Goal: Information Seeking & Learning: Learn about a topic

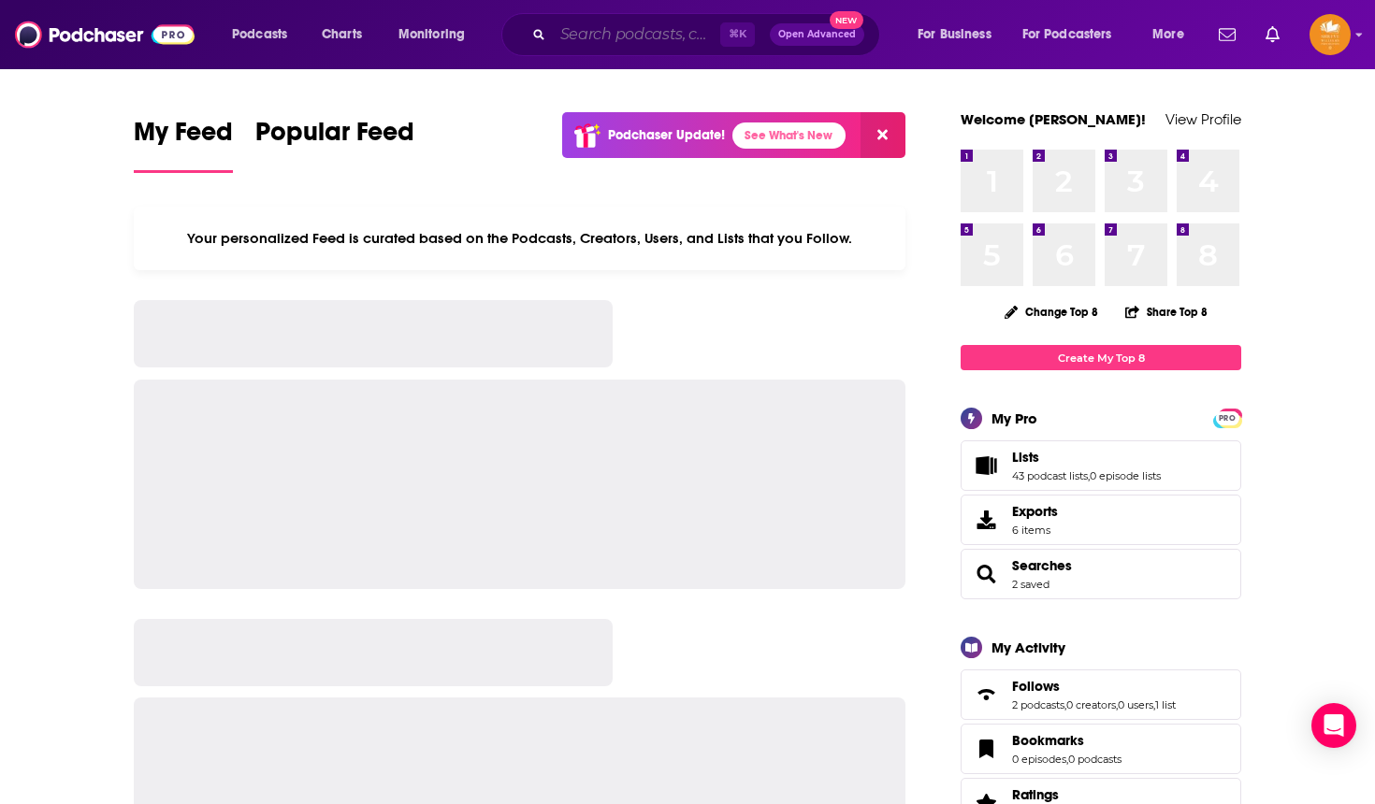
click at [603, 41] on input "Search podcasts, credits, & more..." at bounding box center [636, 35] width 167 height 30
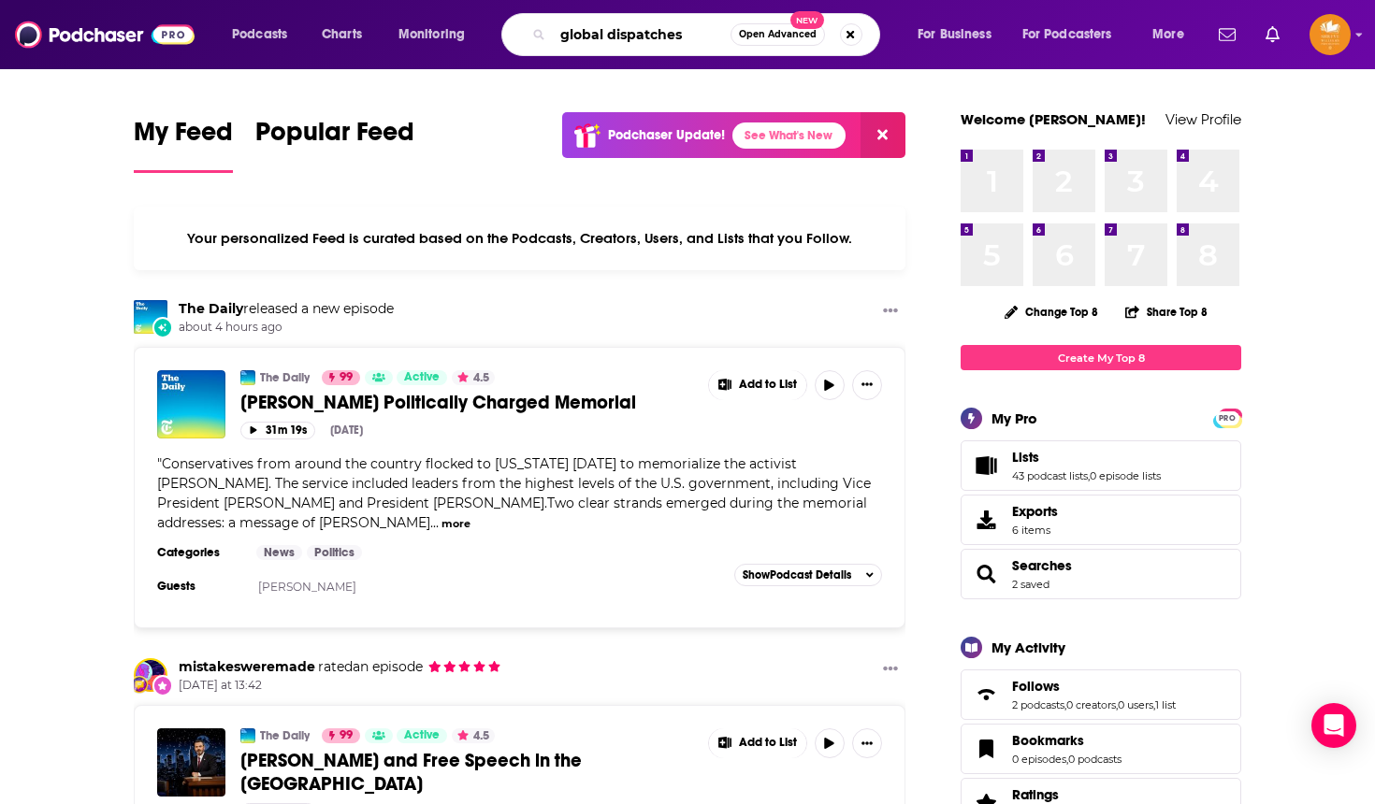
type input "global dispatches"
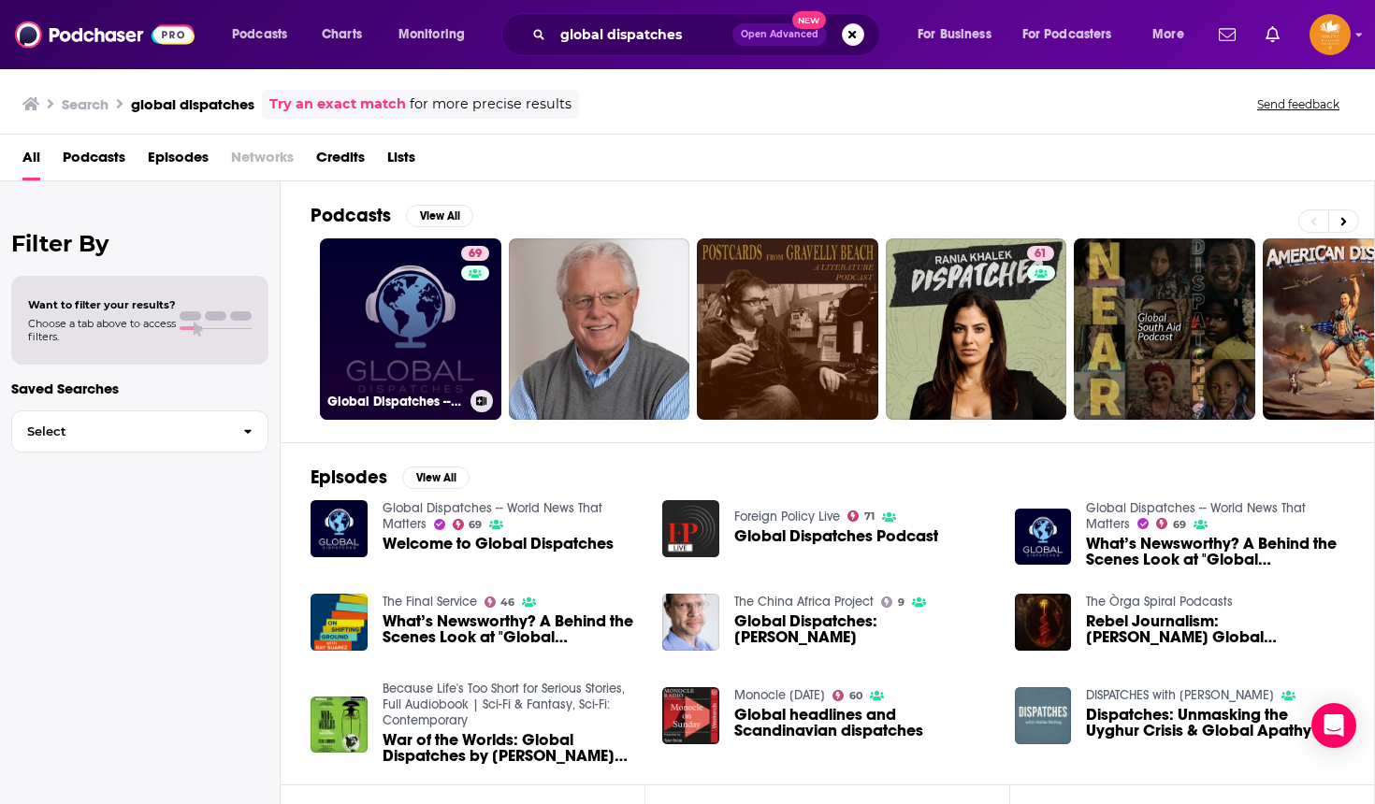
click at [453, 329] on link "69 Global Dispatches -- World News That Matters" at bounding box center [410, 328] width 181 height 181
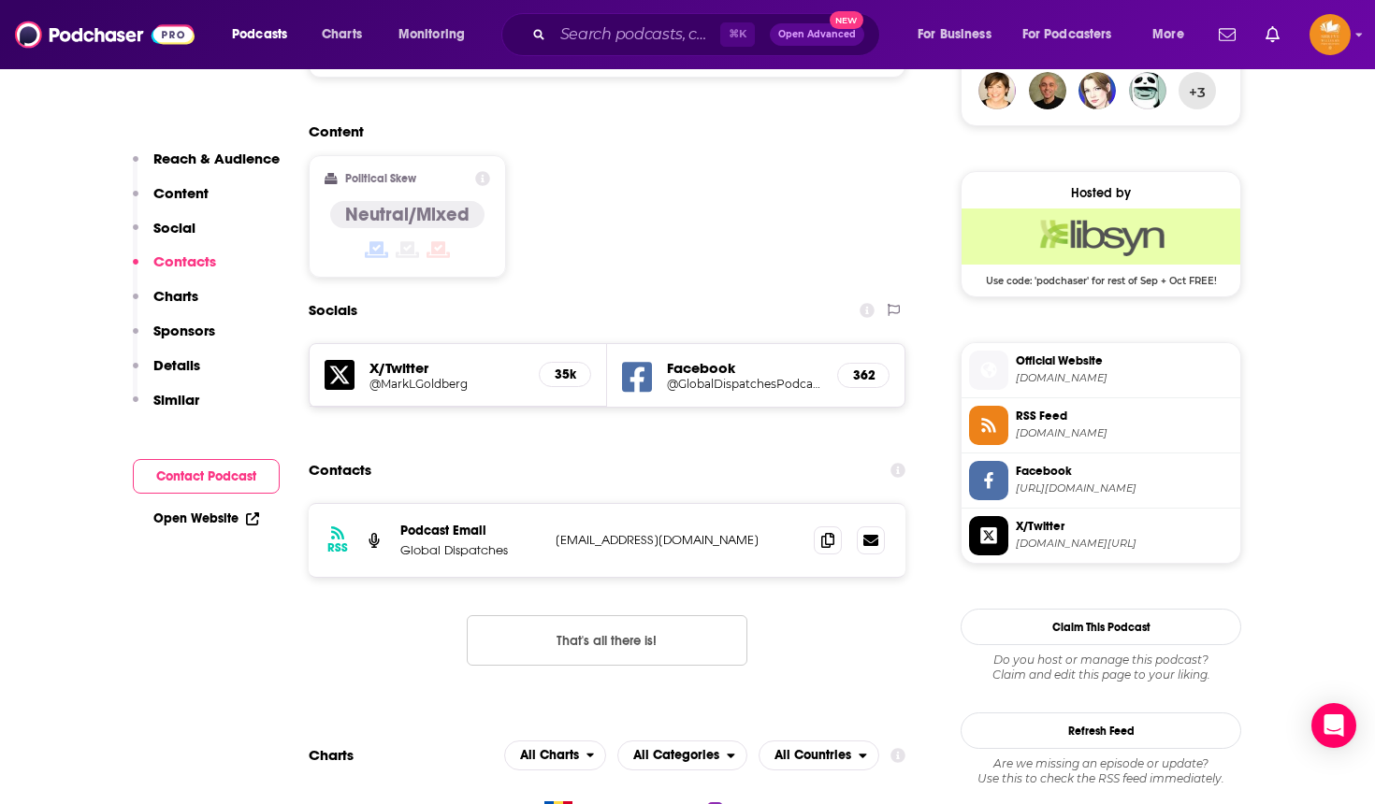
scroll to position [1417, 0]
click at [626, 39] on input "Search podcasts, credits, & more..." at bounding box center [636, 35] width 167 height 30
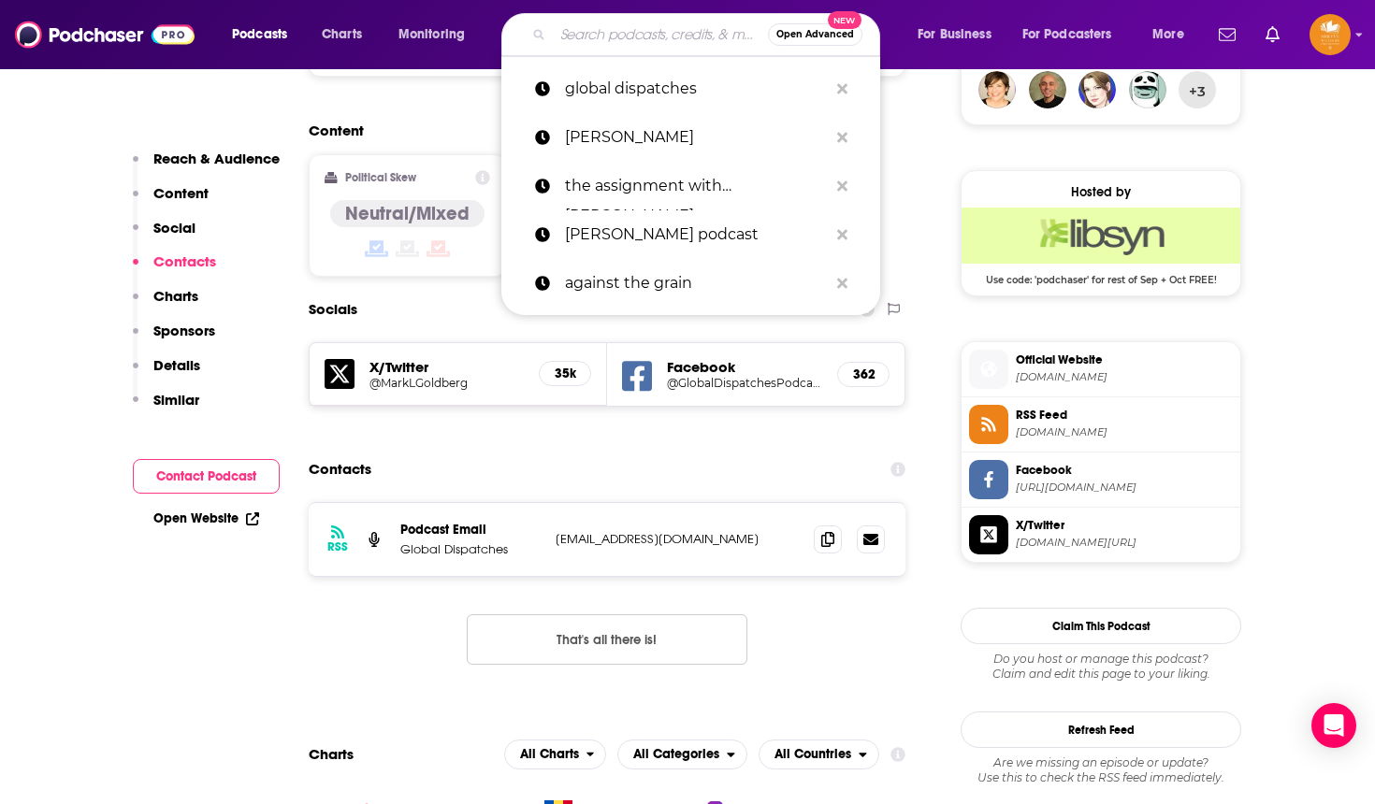
click at [626, 39] on input "Search podcasts, credits, & more..." at bounding box center [660, 35] width 215 height 30
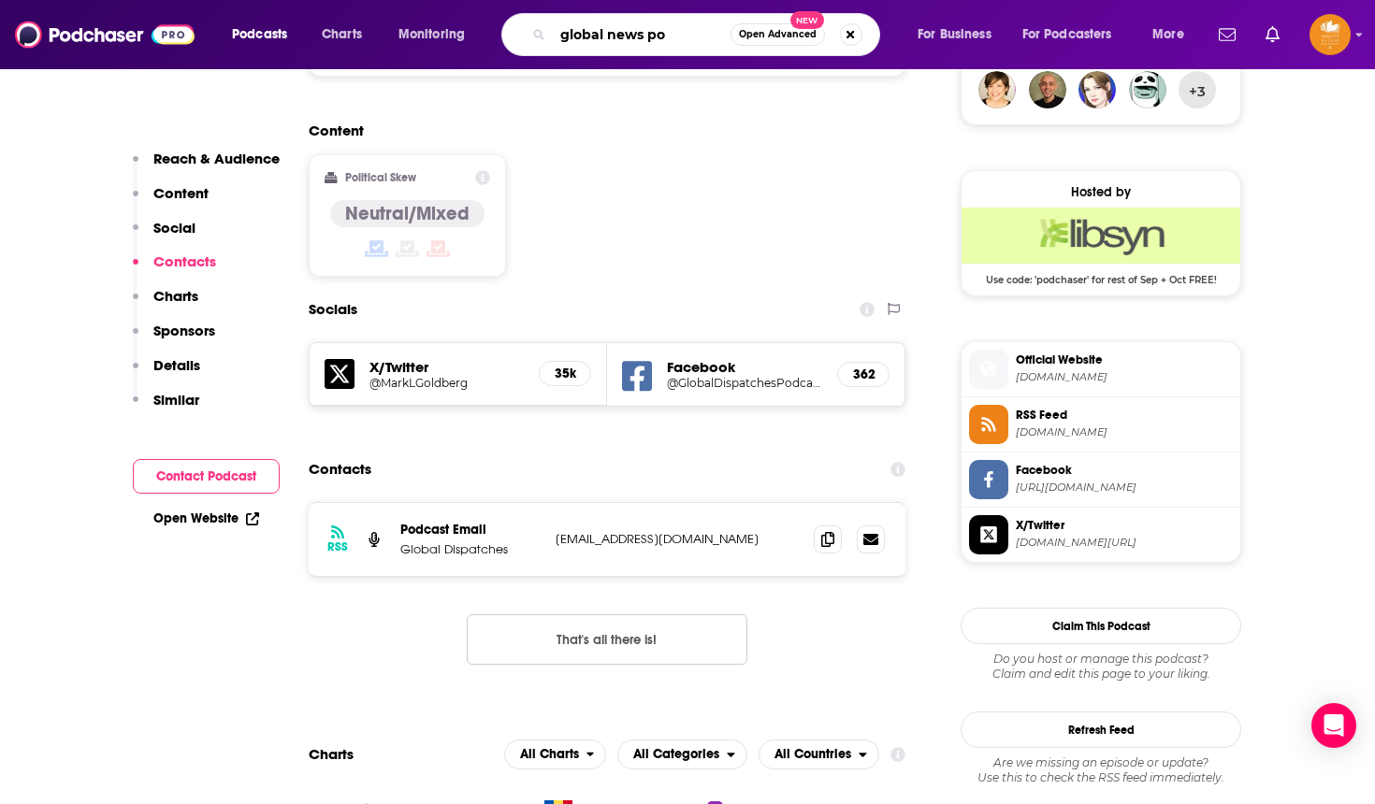
type input "global news pod"
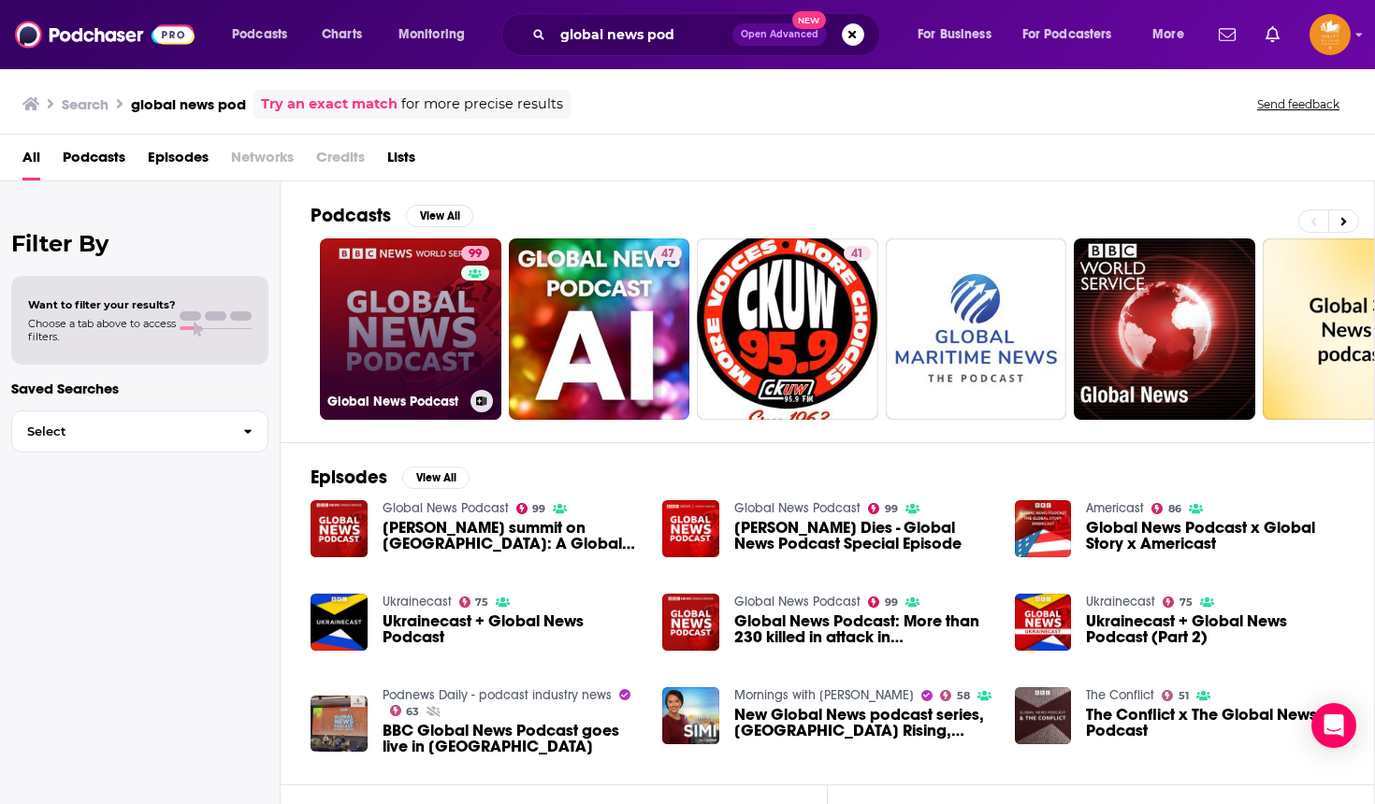
click at [426, 311] on link "99 Global News Podcast" at bounding box center [410, 328] width 181 height 181
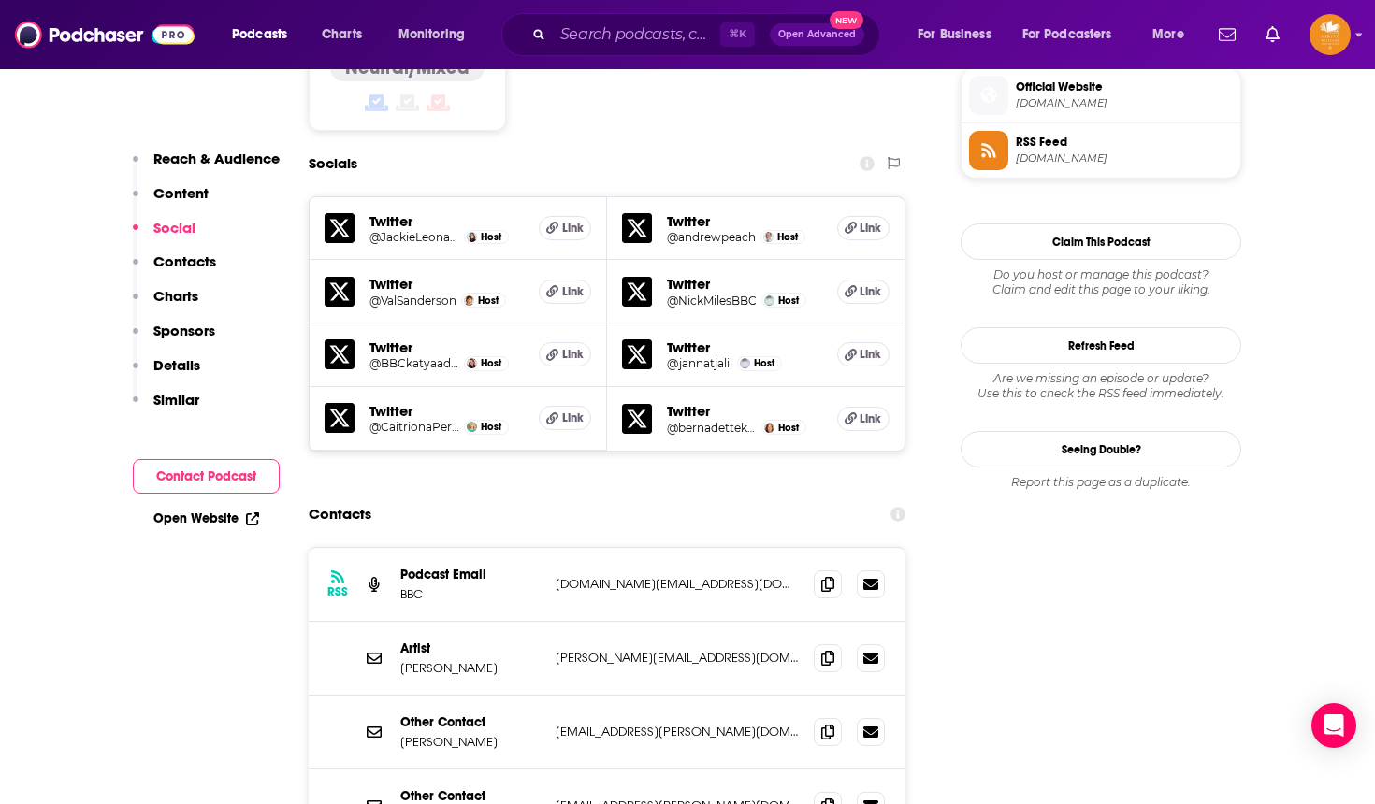
scroll to position [1521, 0]
click at [610, 35] on input "Search podcasts, credits, & more..." at bounding box center [636, 35] width 167 height 30
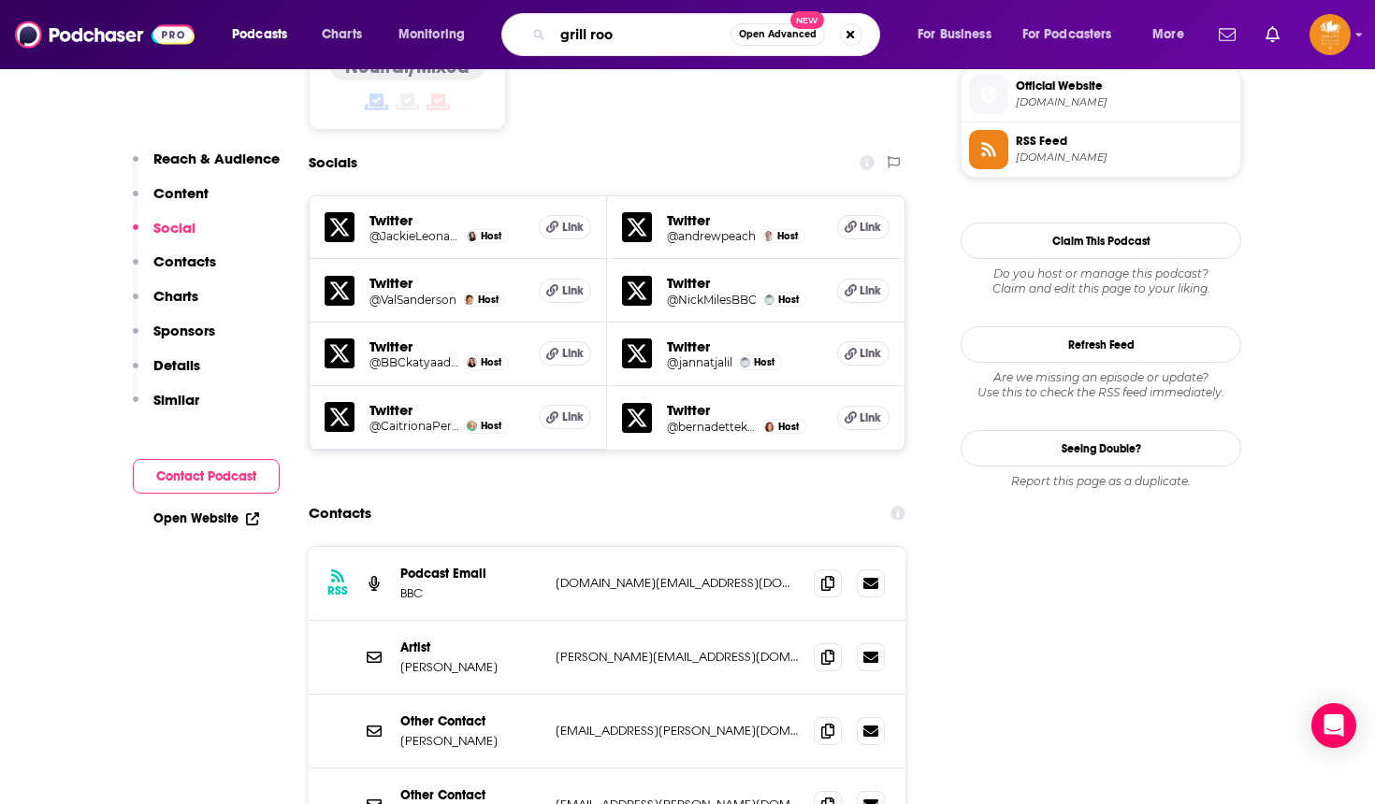
type input "grill room"
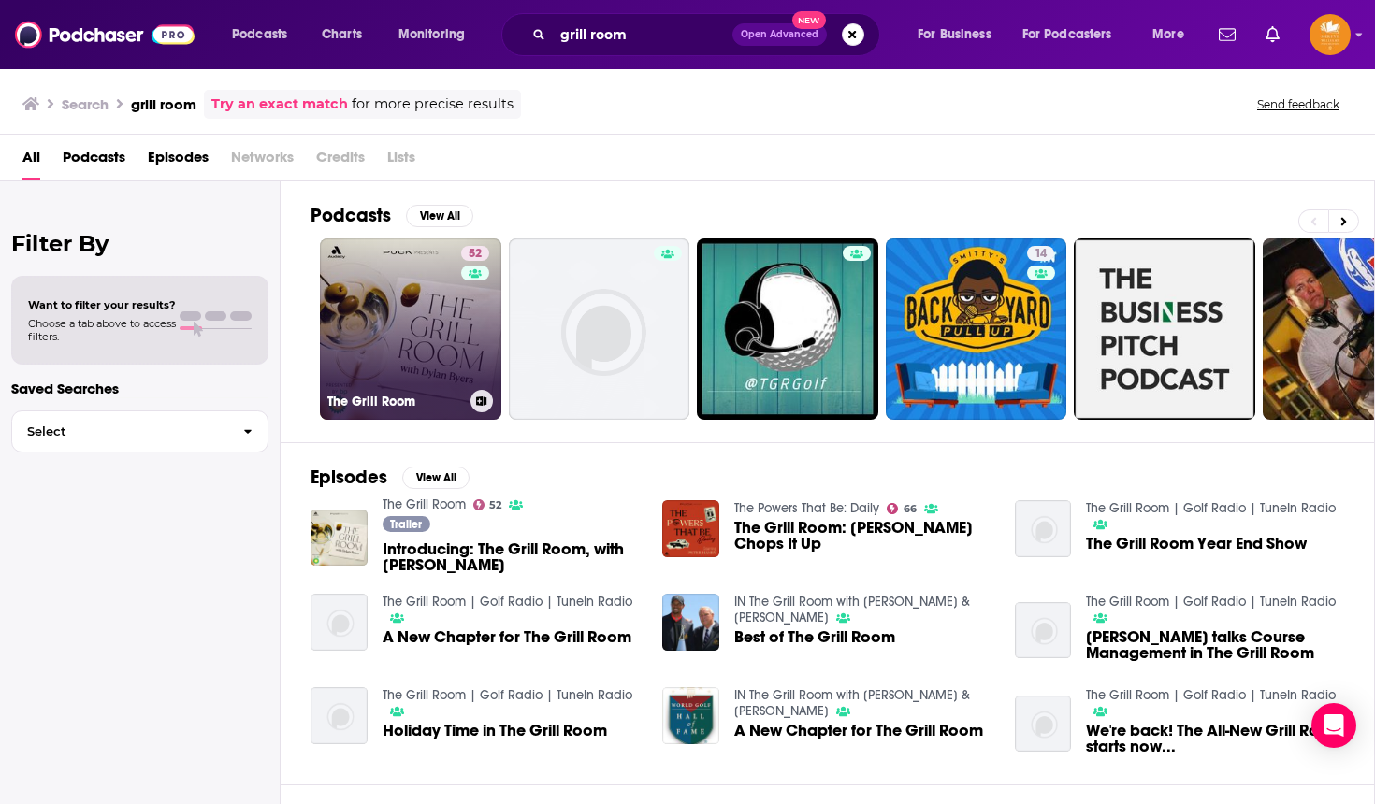
click at [420, 309] on link "52 The Grill Room" at bounding box center [410, 328] width 181 height 181
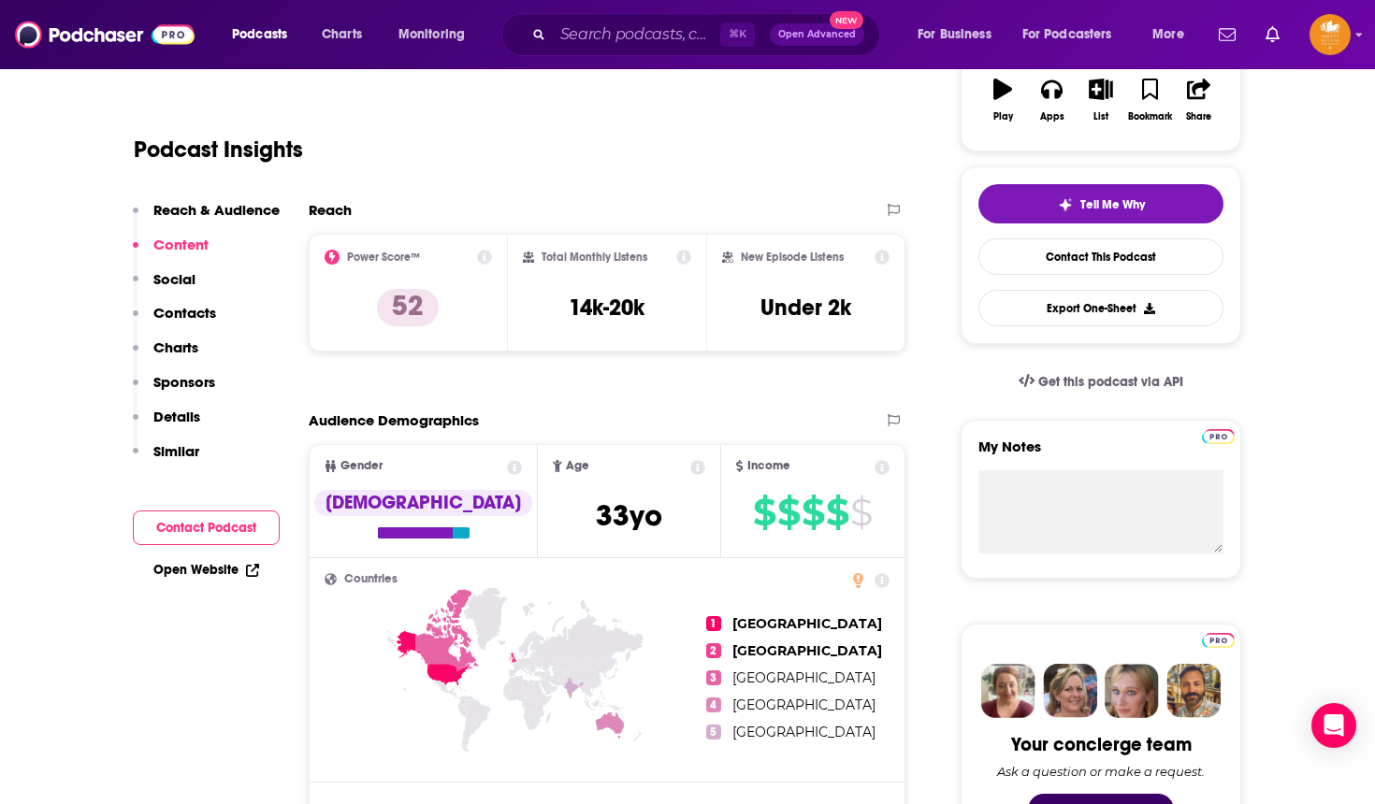
scroll to position [336, 0]
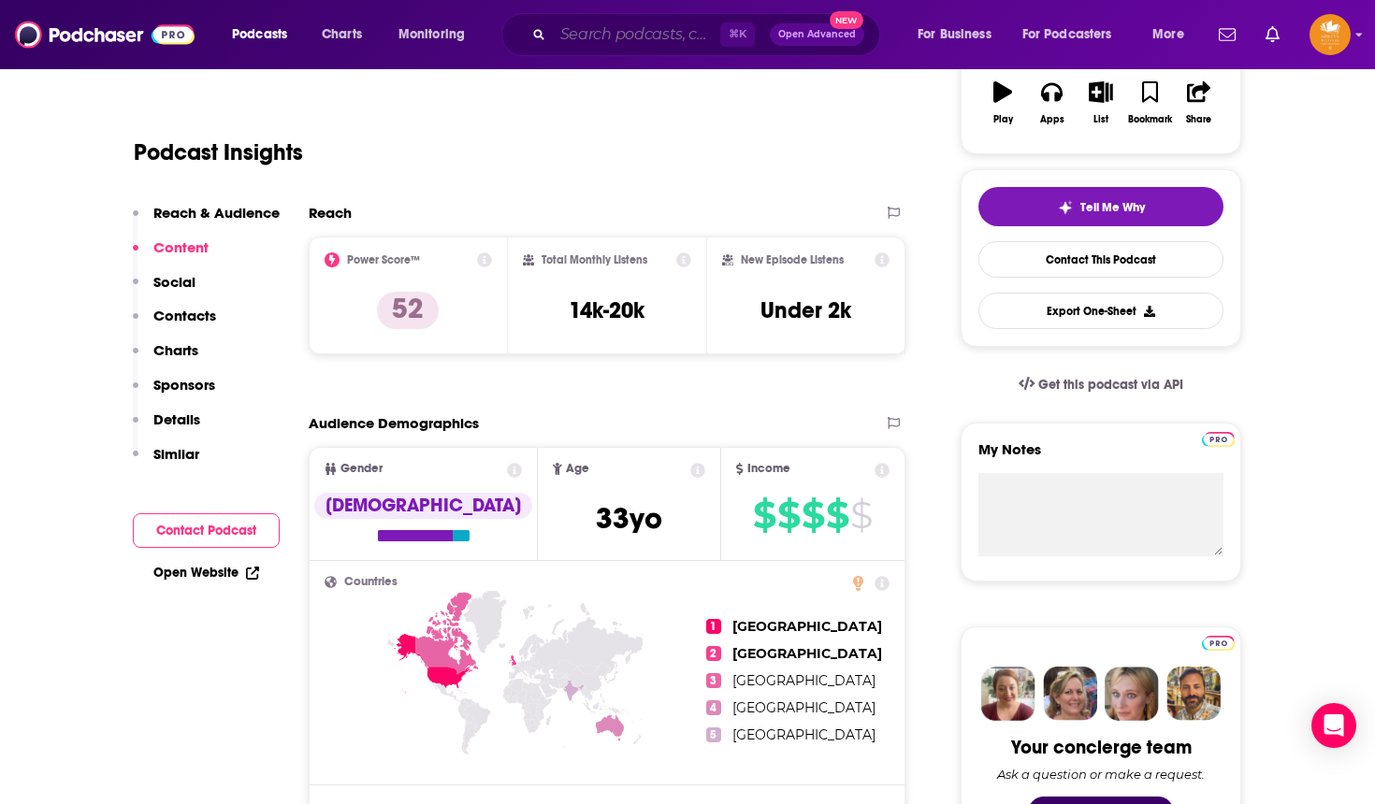
click at [614, 47] on input "Search podcasts, credits, & more..." at bounding box center [636, 35] width 167 height 30
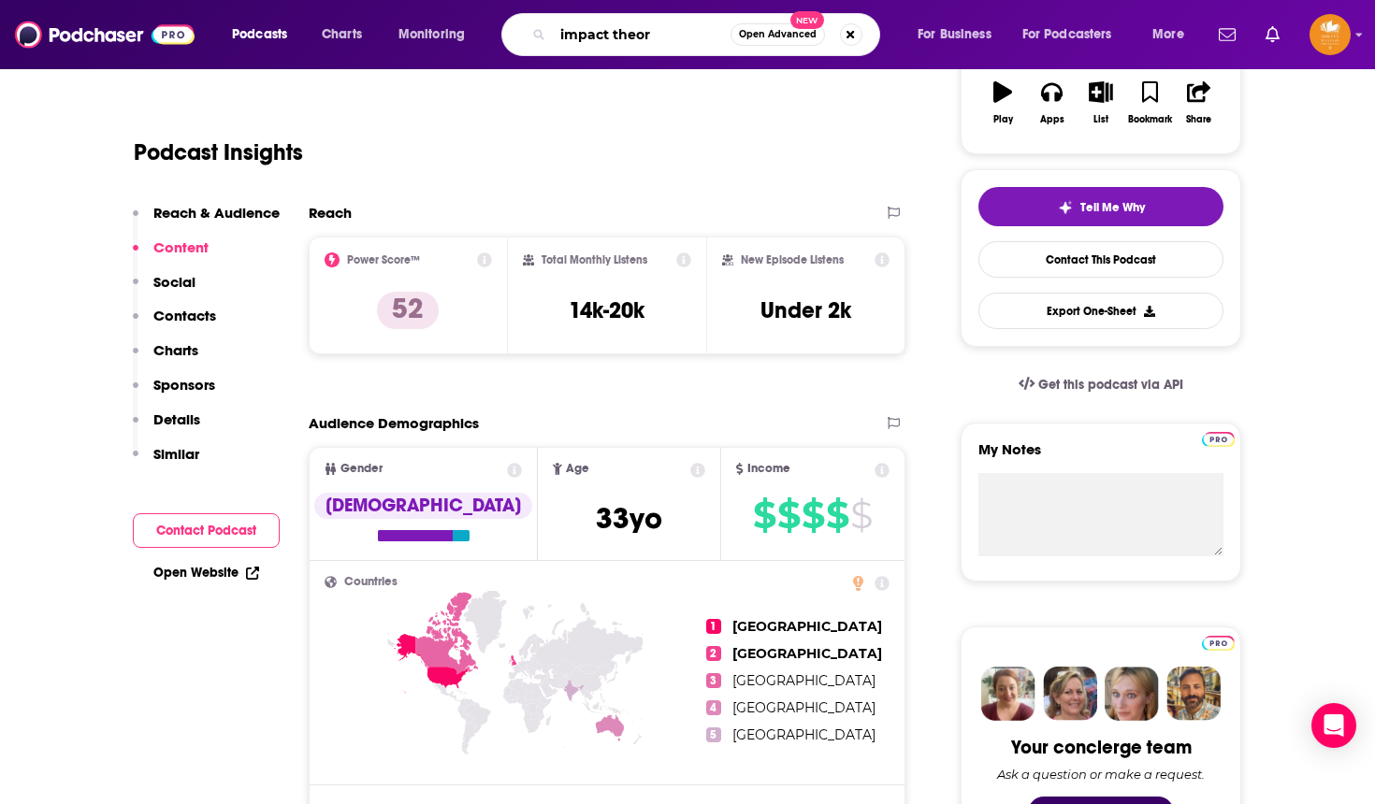
type input "impact theory"
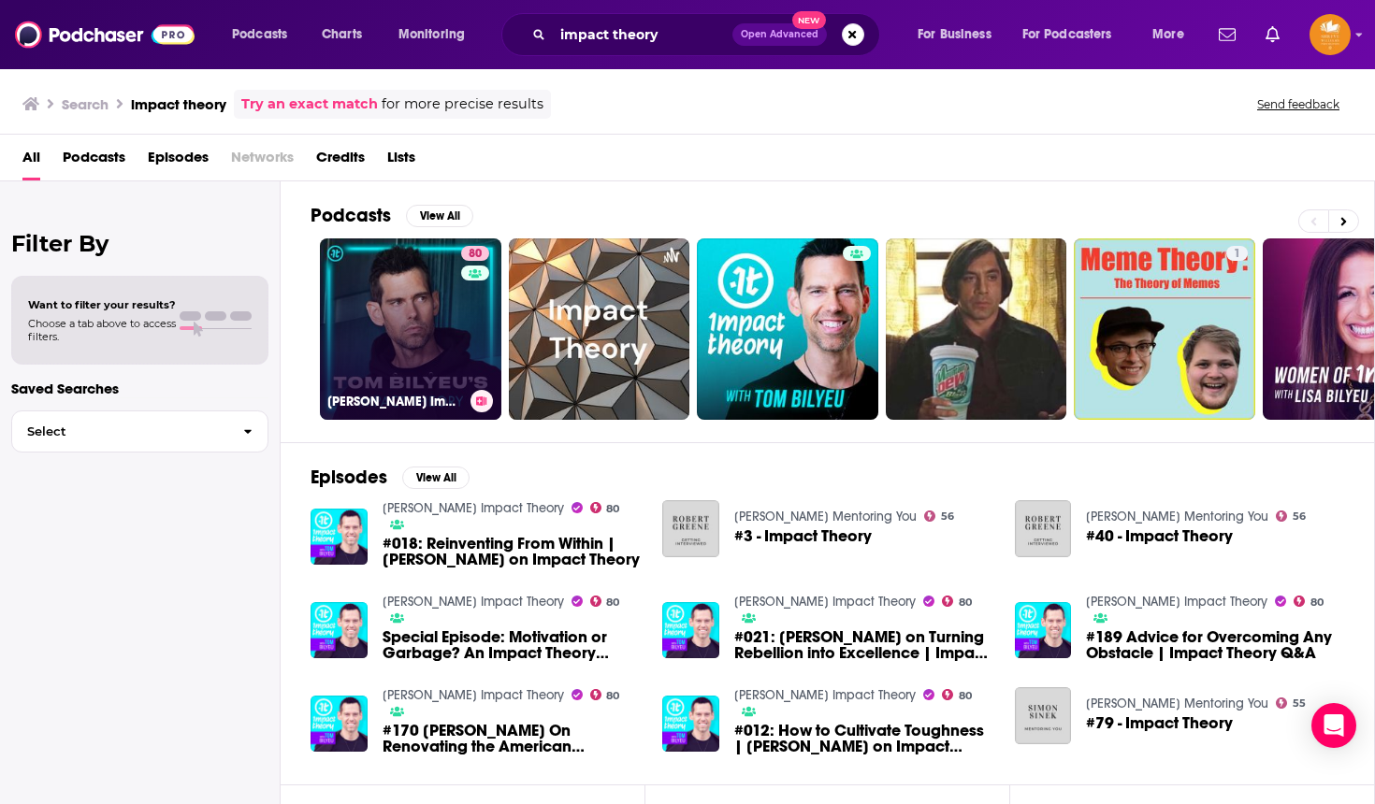
click at [414, 309] on link "80 [PERSON_NAME] Impact Theory" at bounding box center [410, 328] width 181 height 181
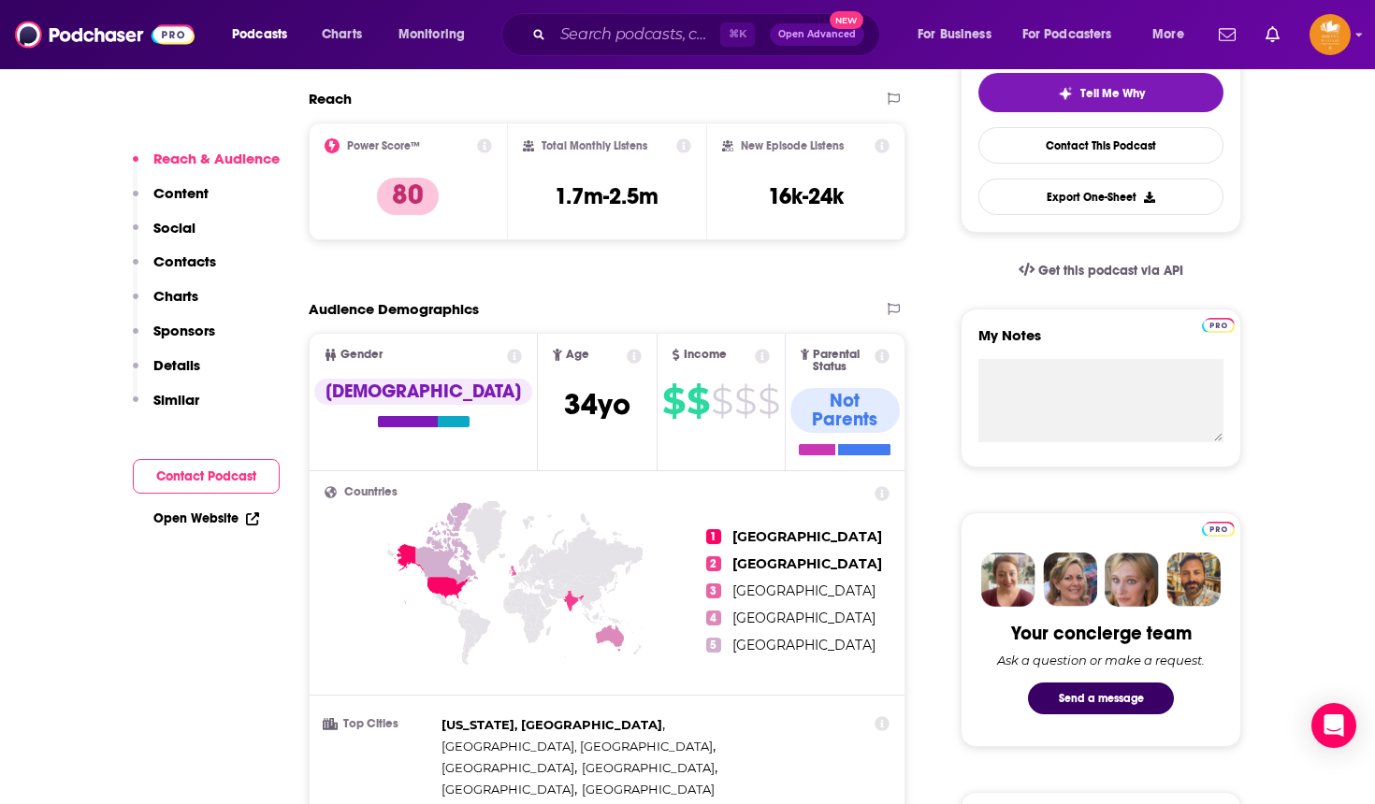
scroll to position [381, 0]
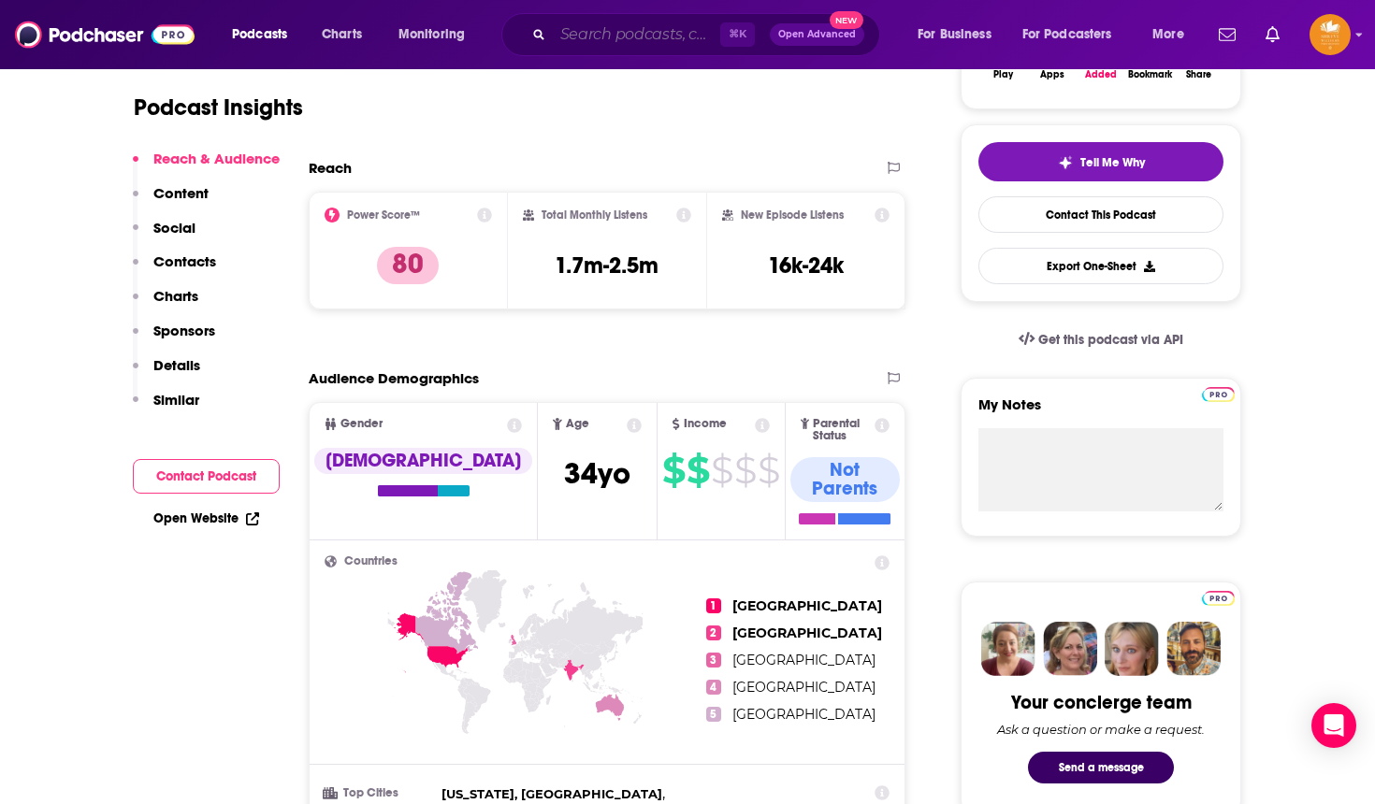
click at [596, 29] on input "Search podcasts, credits, & more..." at bounding box center [636, 35] width 167 height 30
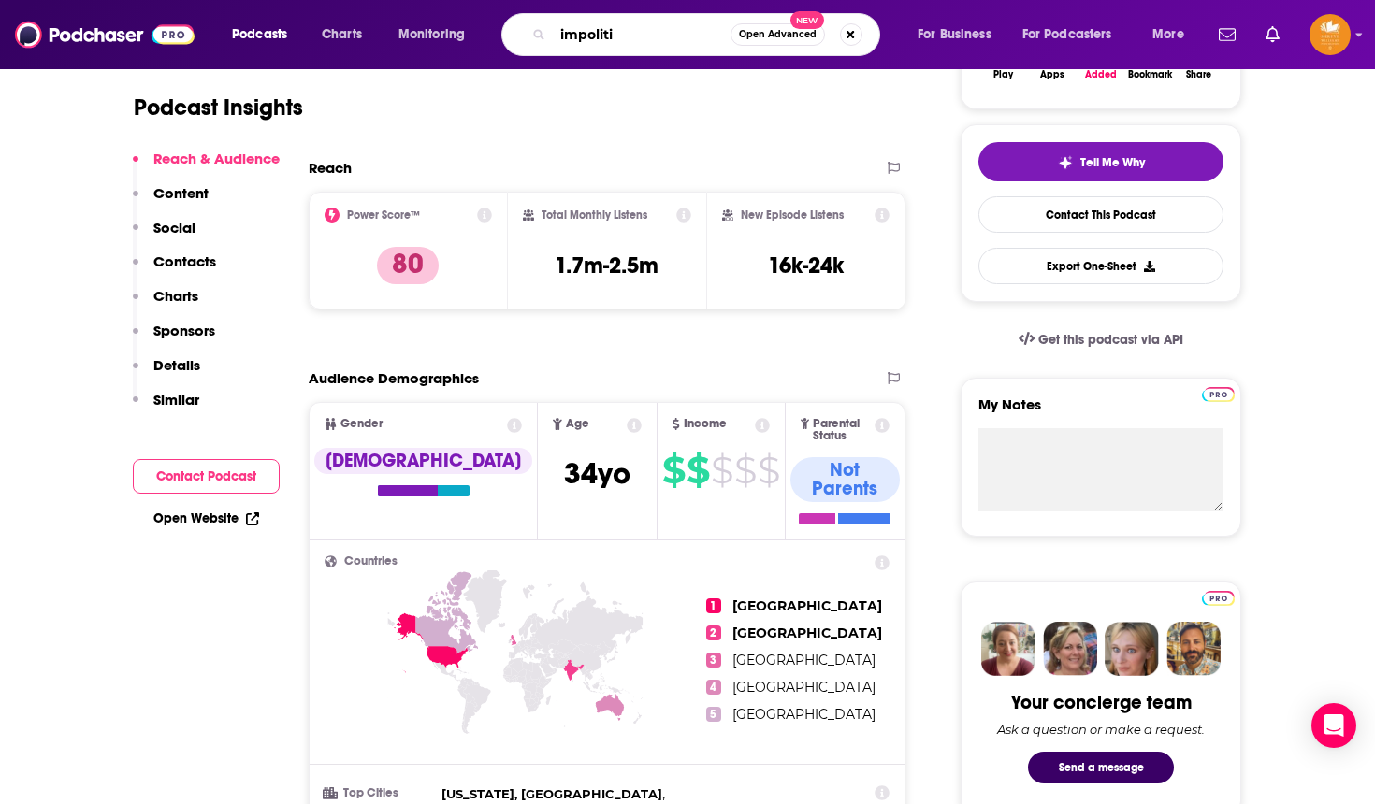
type input "impolitic"
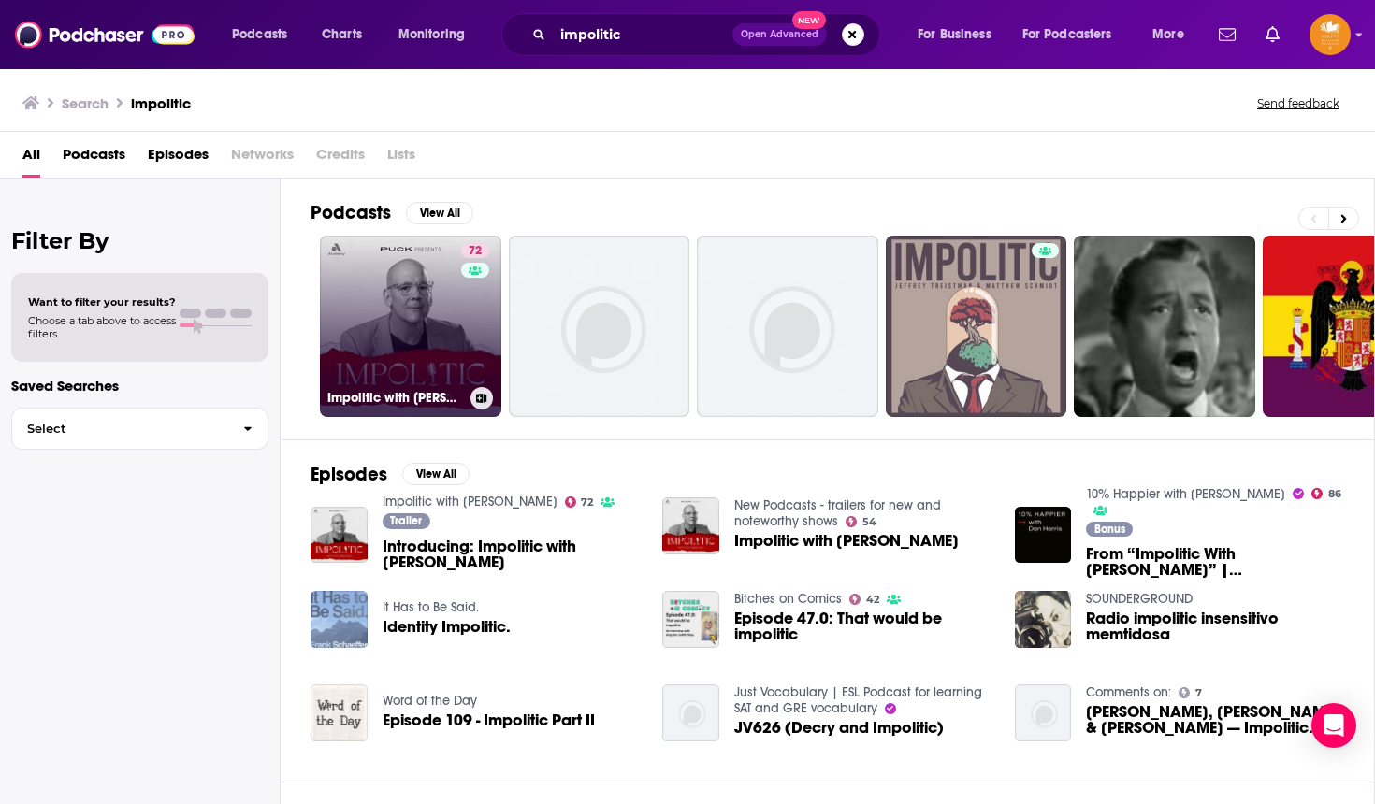
click at [441, 314] on link "72 Impolitic with [PERSON_NAME]" at bounding box center [410, 326] width 181 height 181
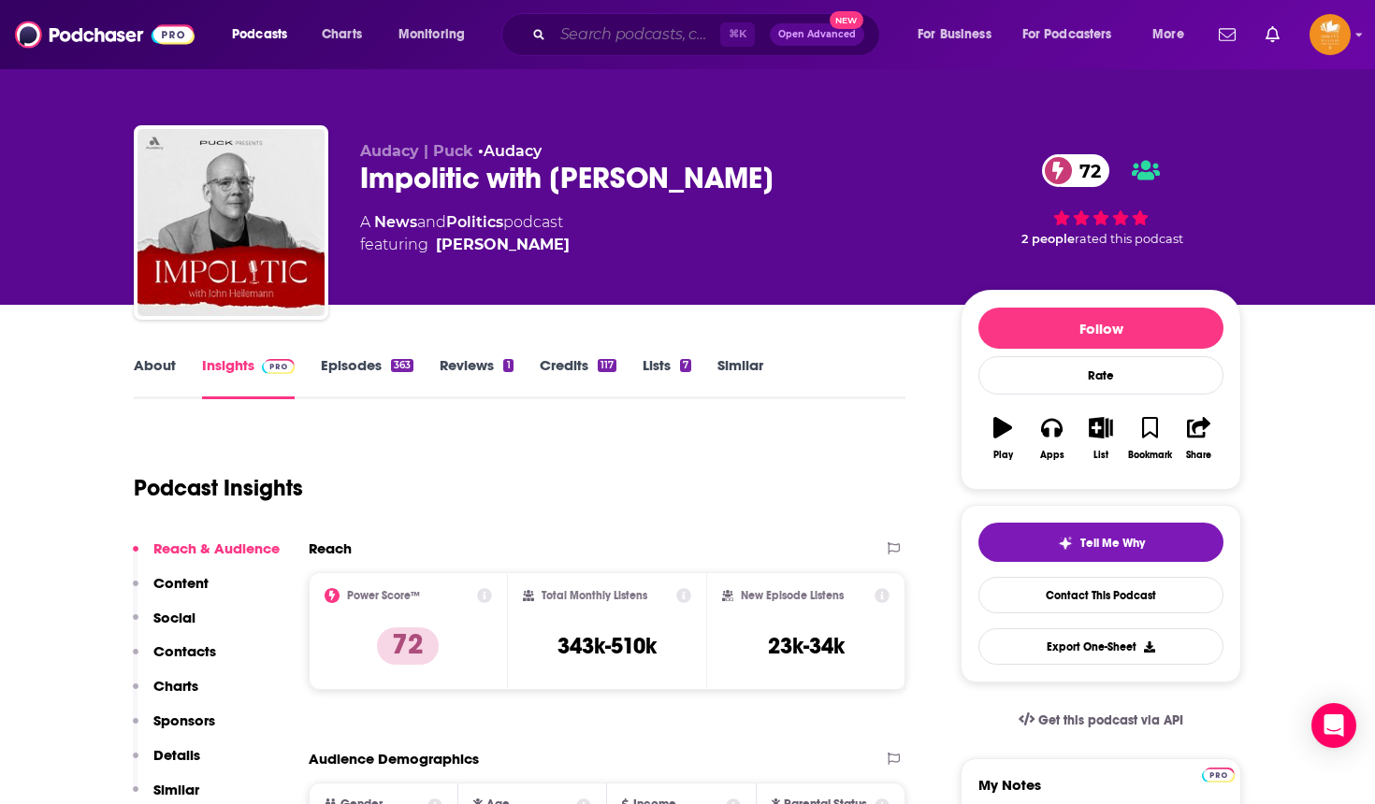
click at [598, 47] on input "Search podcasts, credits, & more..." at bounding box center [636, 35] width 167 height 30
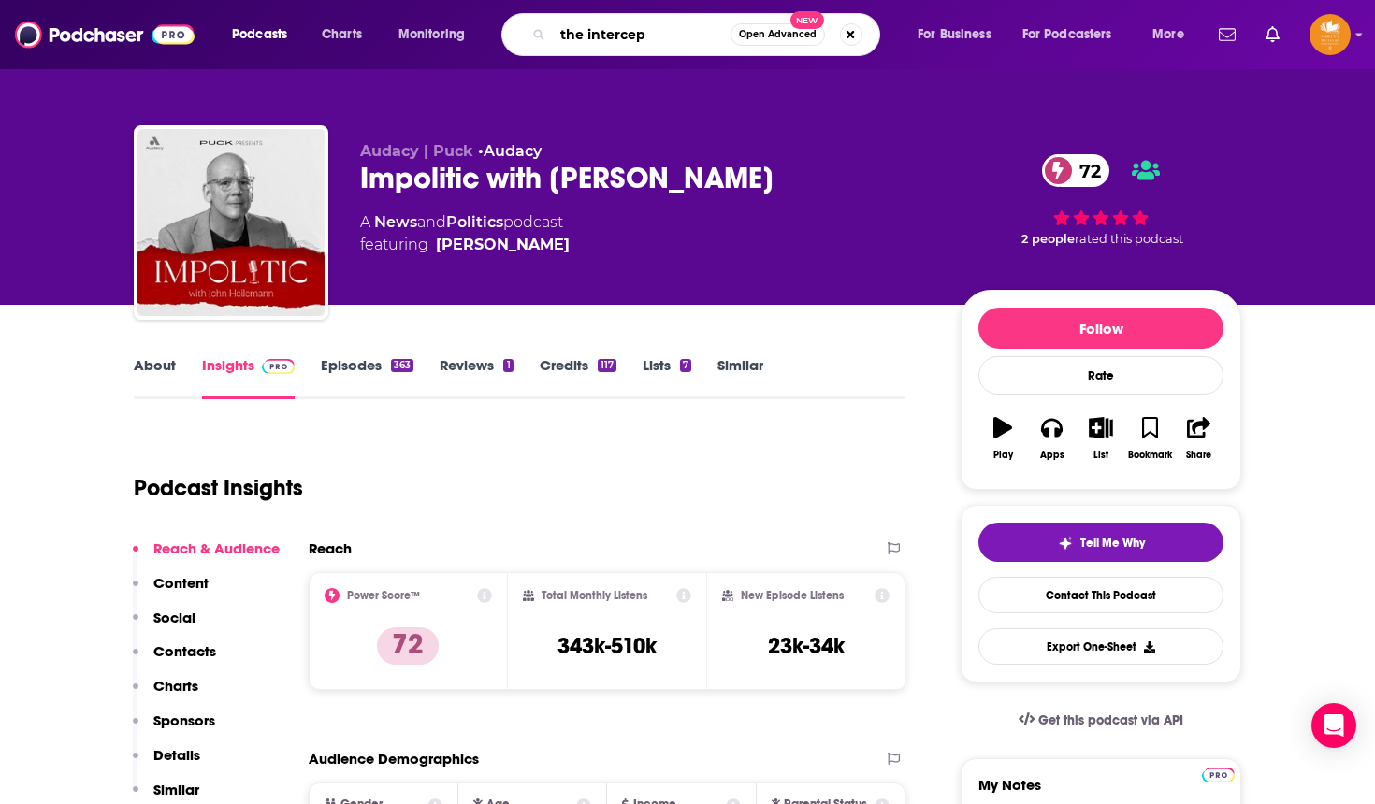
type input "the intercept"
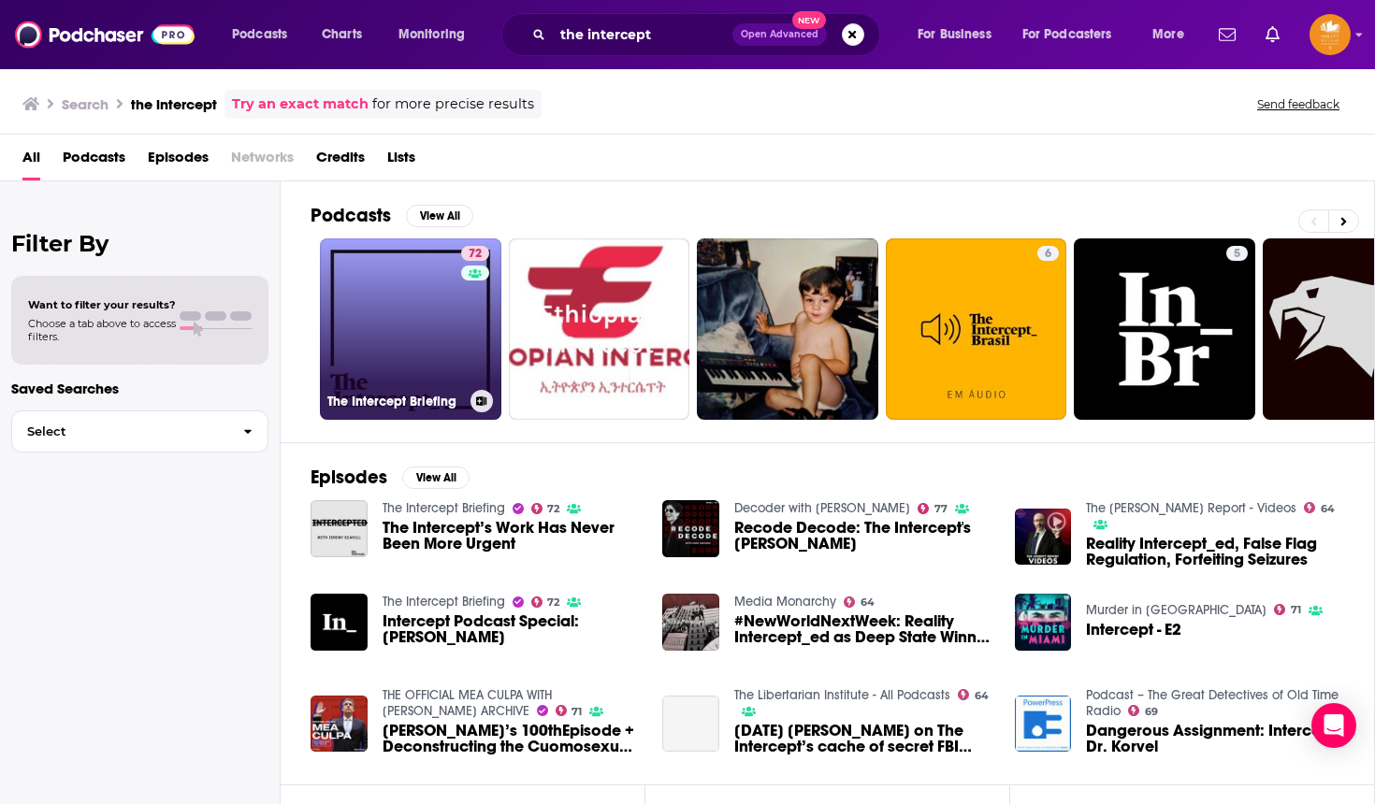
click at [419, 305] on link "72 The Intercept Briefing" at bounding box center [410, 328] width 181 height 181
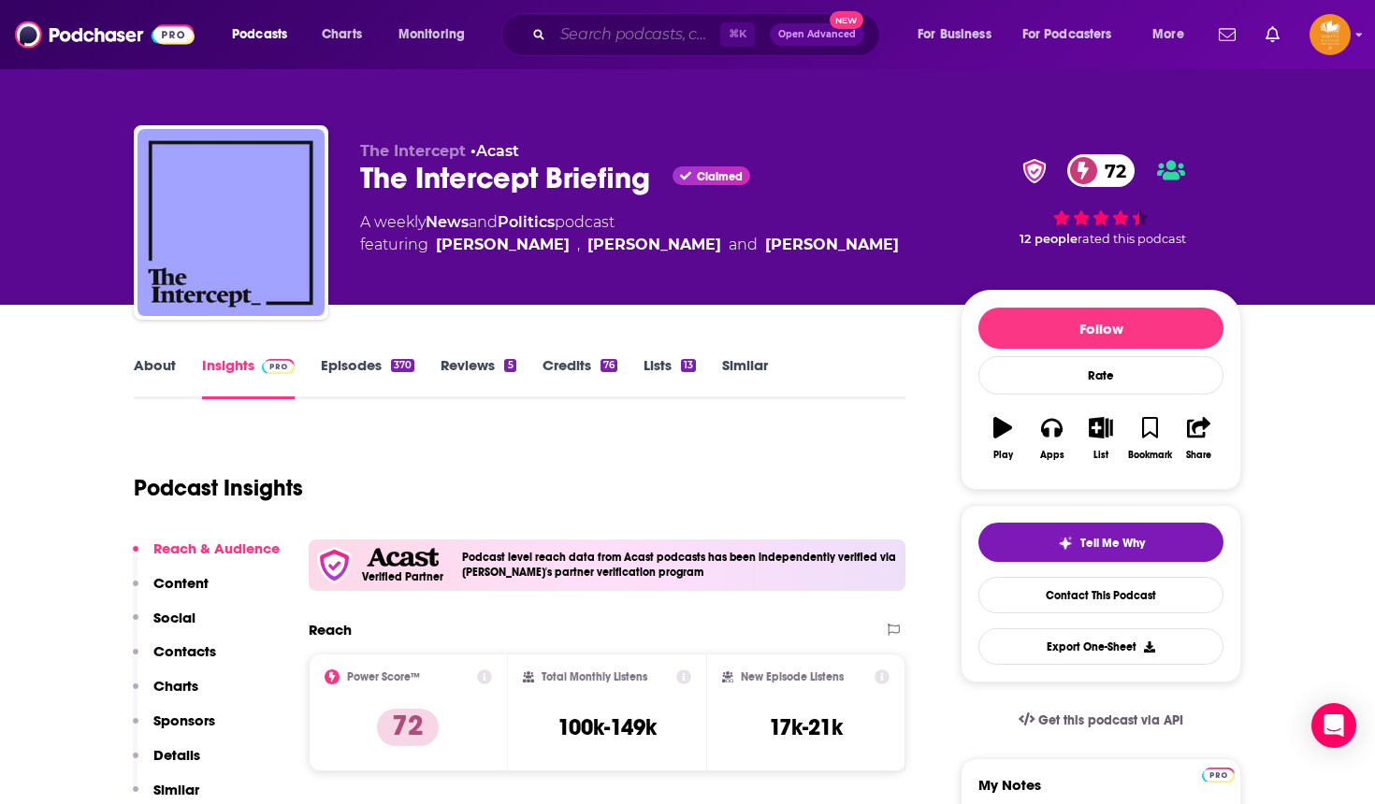
click at [598, 34] on input "Search podcasts, credits, & more..." at bounding box center [636, 35] width 167 height 30
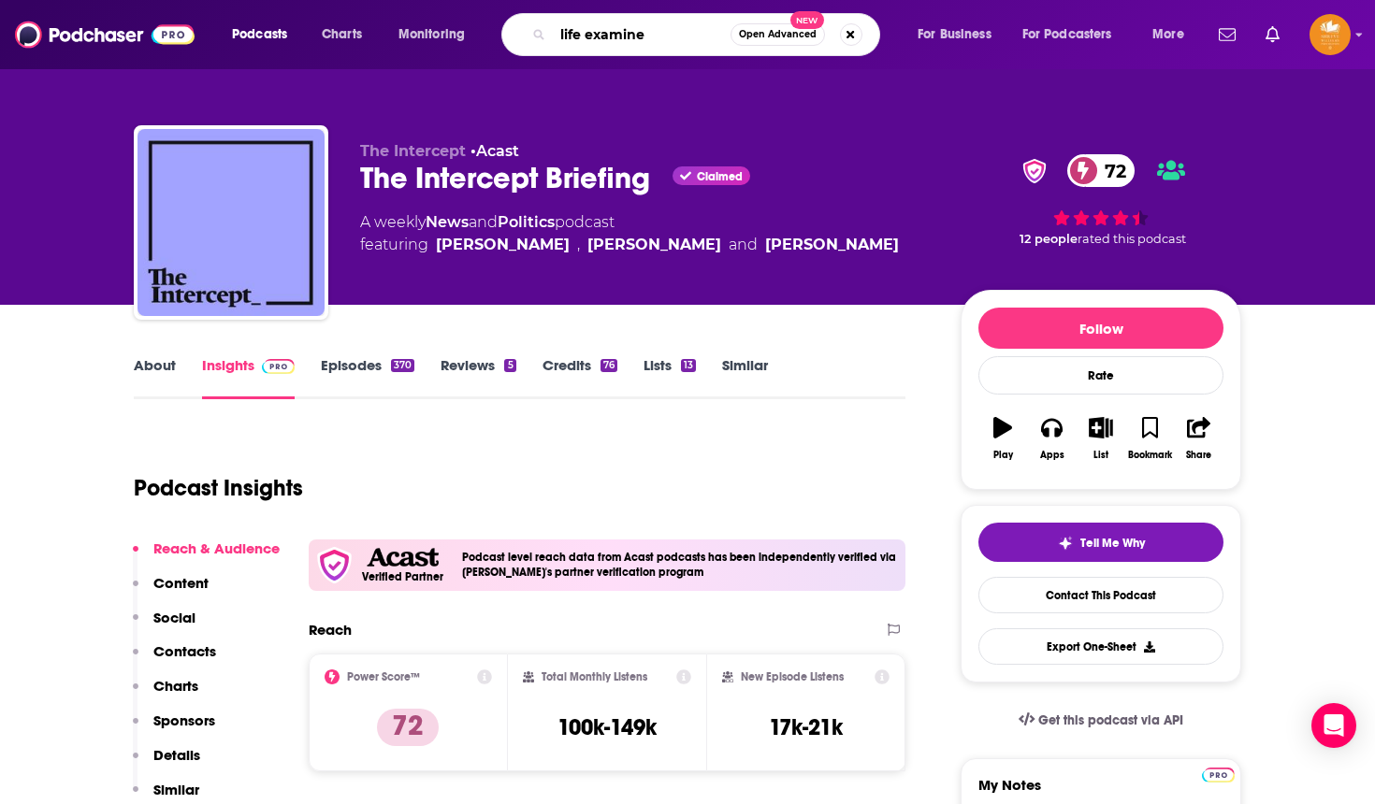
type input "life examined"
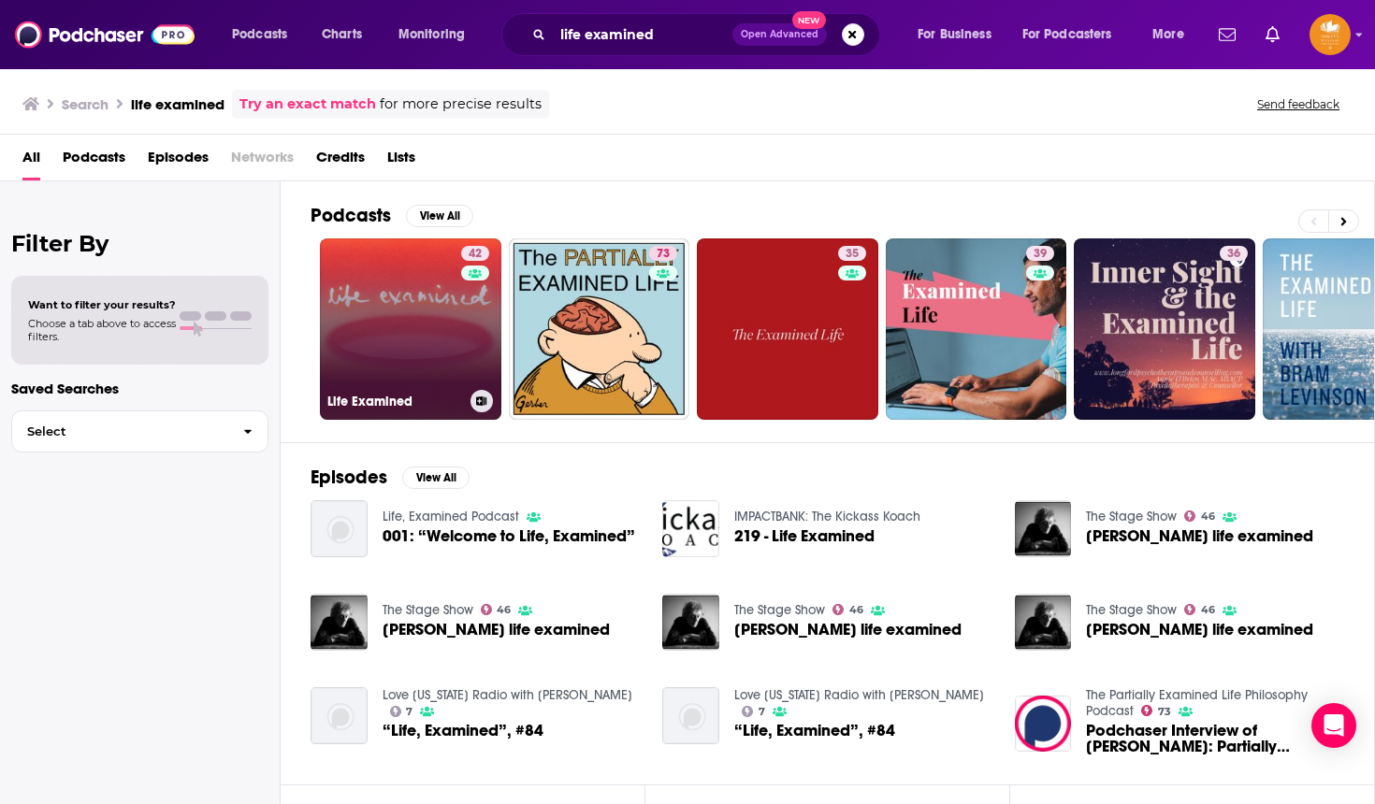
click at [387, 349] on link "42 Life Examined" at bounding box center [410, 328] width 181 height 181
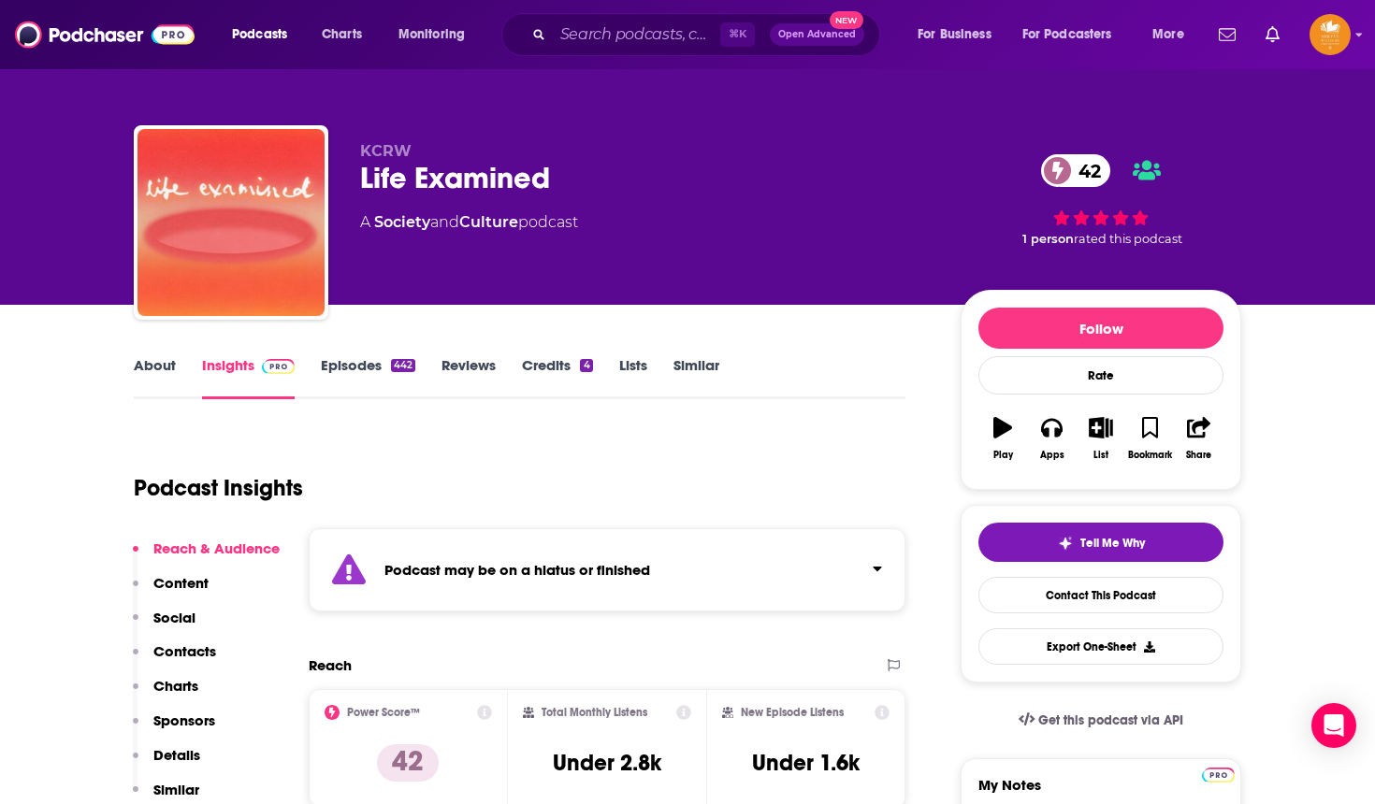
click at [694, 460] on div "Podcast Insights" at bounding box center [512, 476] width 757 height 95
